Goal: Share content: Share content

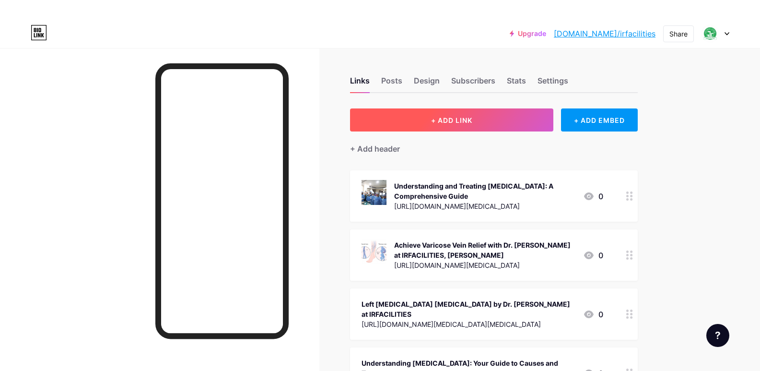
click at [454, 119] on span "+ ADD LINK" at bounding box center [451, 120] width 41 height 8
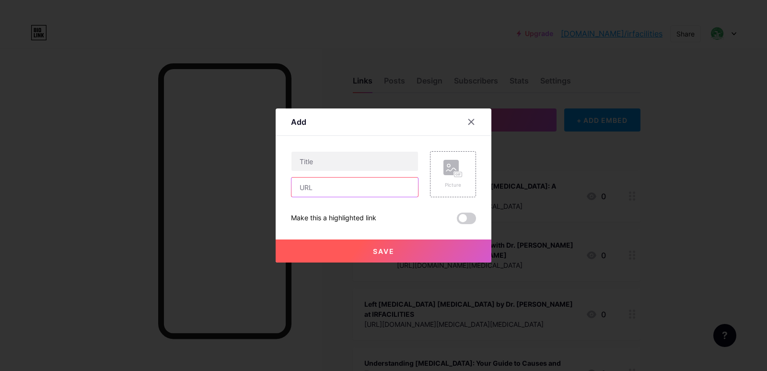
click at [314, 190] on input "text" at bounding box center [355, 186] width 127 height 19
paste input "[URL][DOMAIN_NAME]"
type input "[URL][DOMAIN_NAME]"
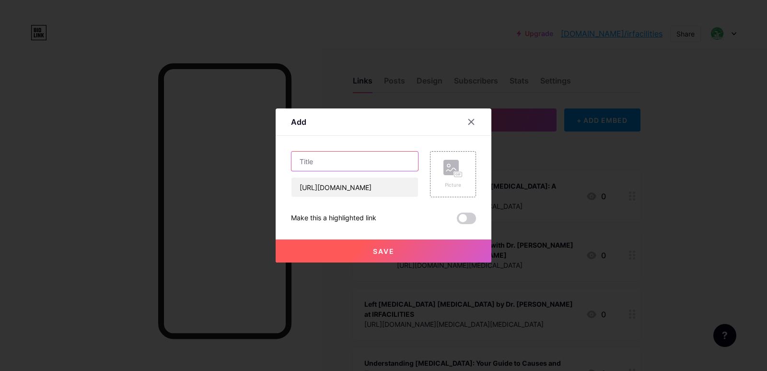
click at [338, 163] on input "text" at bounding box center [355, 161] width 127 height 19
paste input "Tired of Aching Legs? How Dr. [PERSON_NAME] Approach is Changing Vein Care in […"
type input "Tired of Aching Legs? How Dr. [PERSON_NAME] Approach is Changing Vein Care in […"
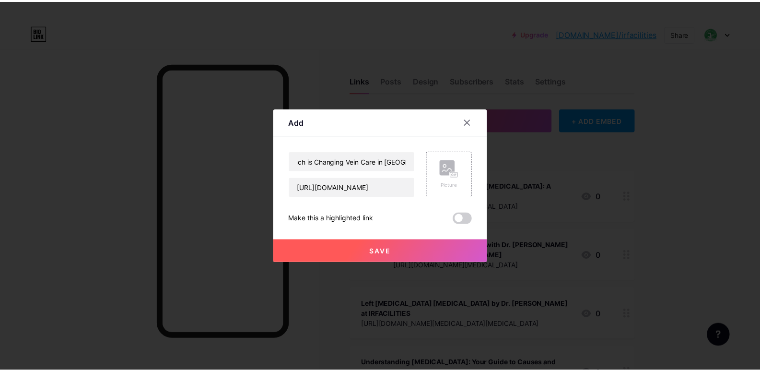
scroll to position [0, 0]
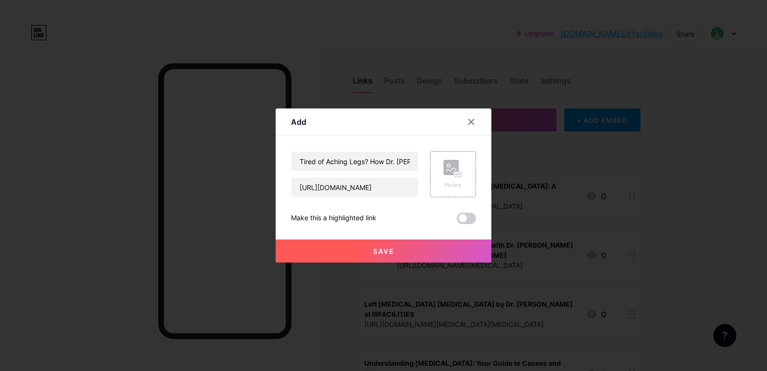
click at [378, 249] on span "Save" at bounding box center [384, 251] width 22 height 8
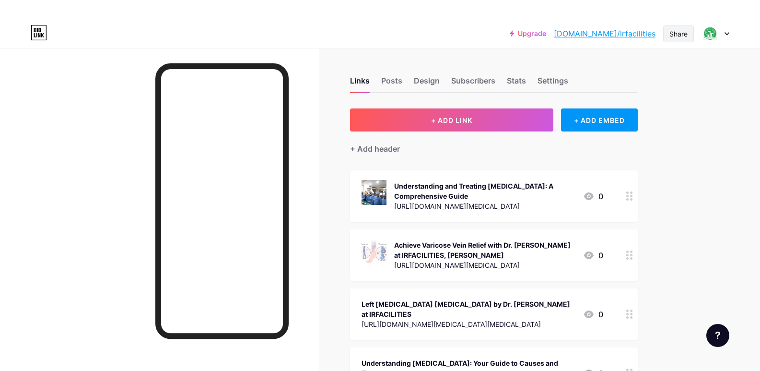
click at [682, 32] on div "Share" at bounding box center [679, 34] width 18 height 10
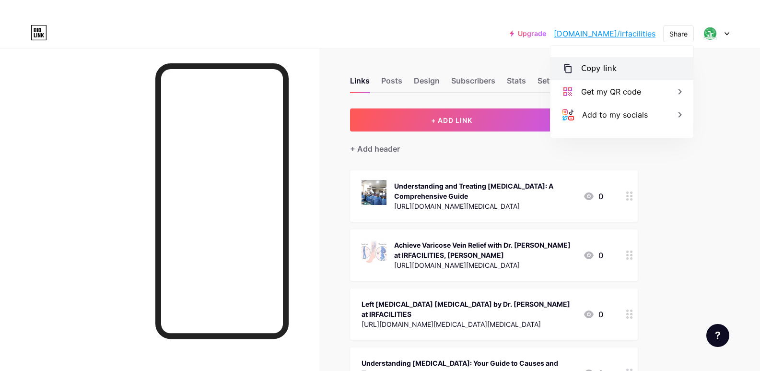
click at [609, 63] on div "Copy link" at bounding box center [598, 69] width 35 height 12
